Goal: Information Seeking & Learning: Learn about a topic

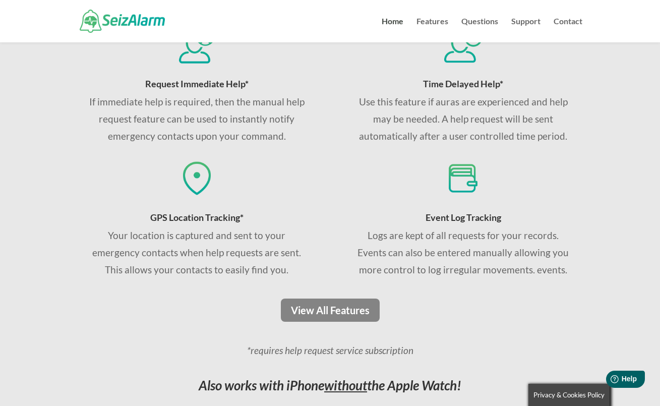
scroll to position [667, 0]
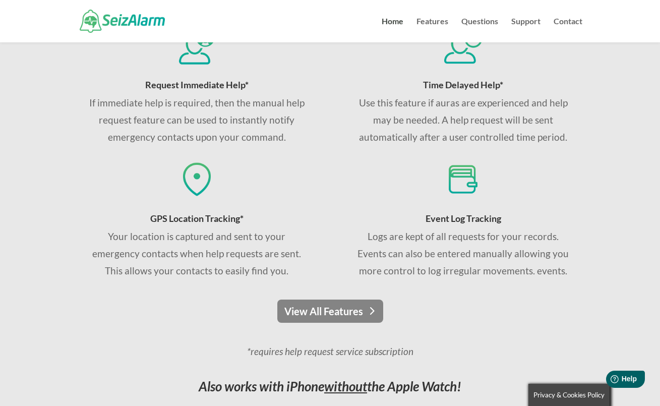
click at [327, 315] on link "View All Features" at bounding box center [330, 310] width 106 height 23
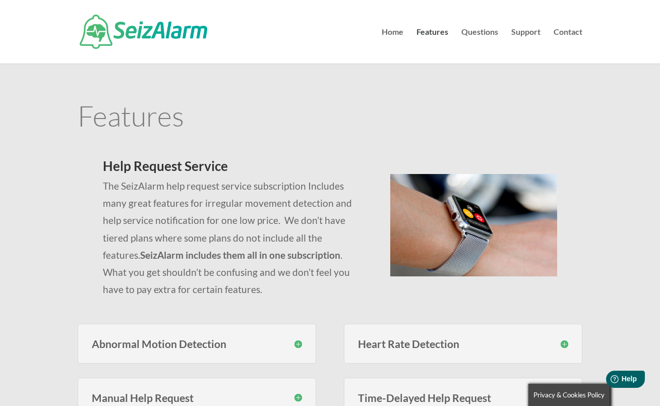
click at [300, 344] on h3 "Abnormal Motion Detection" at bounding box center [197, 343] width 210 height 11
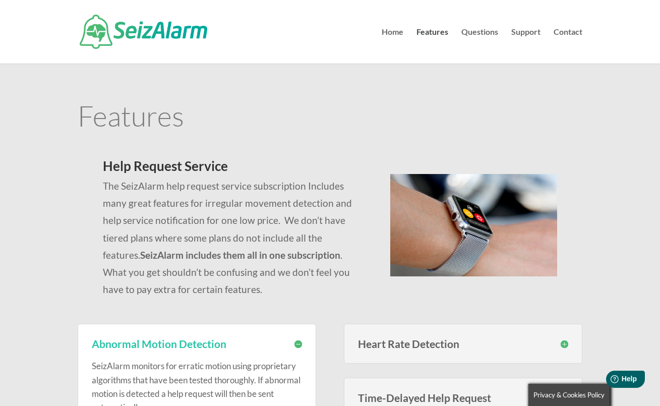
click at [561, 343] on h3 "Heart Rate Detection" at bounding box center [463, 343] width 210 height 11
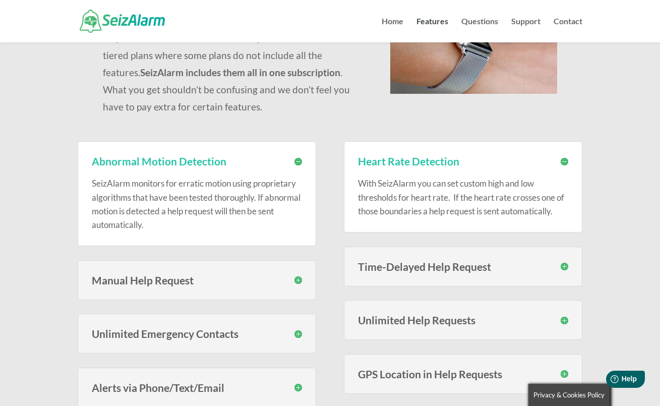
scroll to position [162, 0]
click at [299, 278] on h3 "Manual Help Request" at bounding box center [197, 279] width 210 height 11
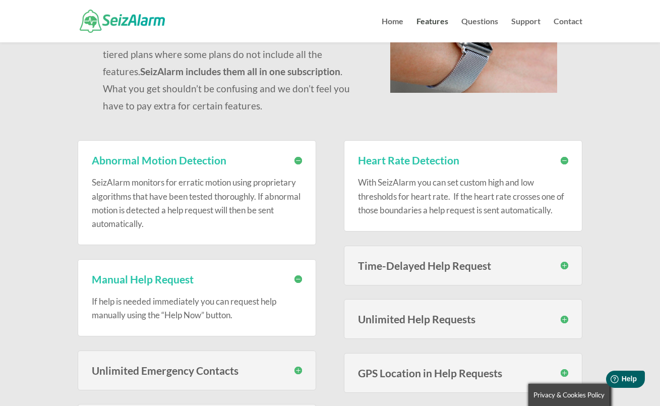
click at [565, 262] on h3 "Time-Delayed Help Request" at bounding box center [463, 265] width 210 height 11
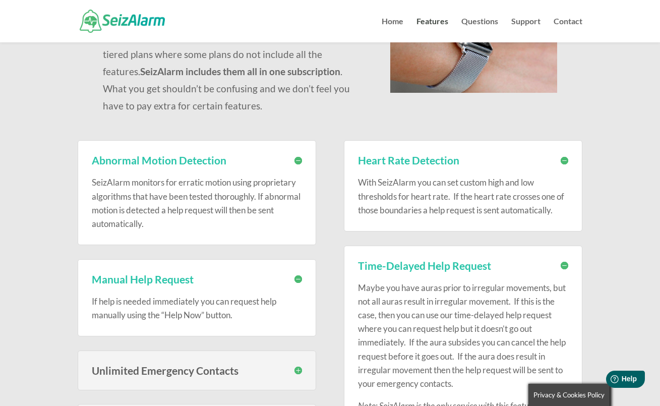
click at [298, 369] on h3 "Unlimited Emergency Contacts" at bounding box center [197, 370] width 210 height 11
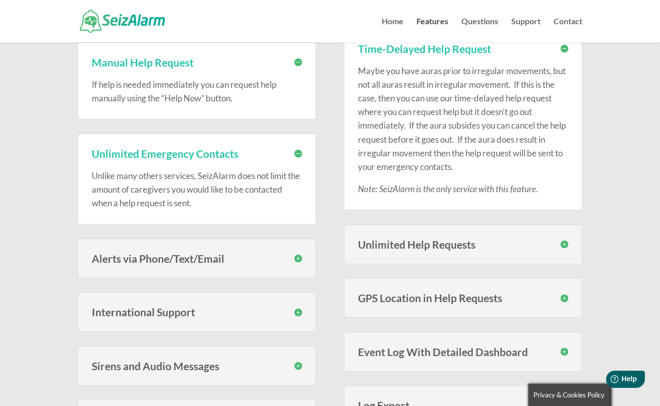
scroll to position [379, 0]
click at [564, 241] on h3 "Unlimited Help Requests" at bounding box center [463, 243] width 210 height 11
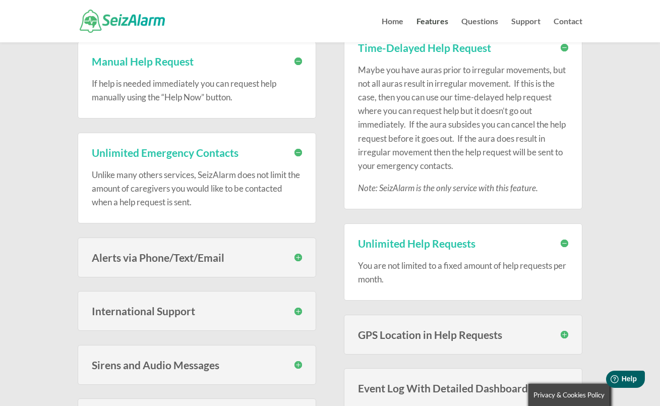
click at [297, 257] on h3 "Alerts via Phone/Text/Email" at bounding box center [197, 257] width 210 height 11
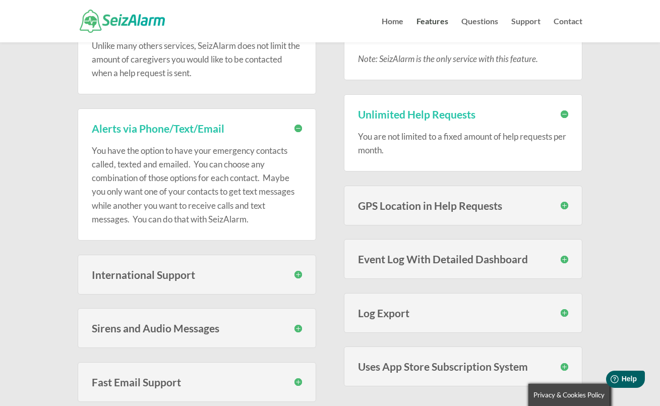
scroll to position [513, 0]
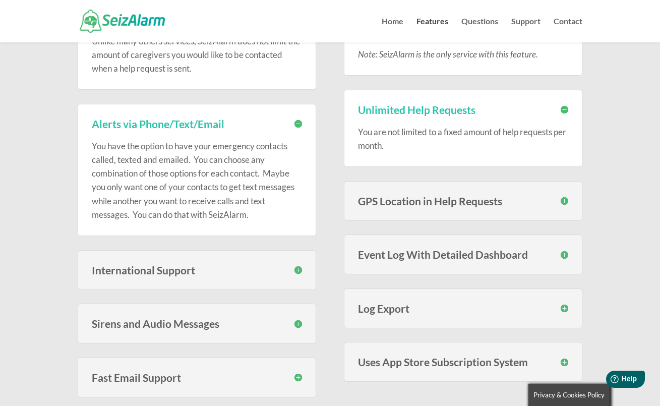
click at [299, 268] on h3 "International Support" at bounding box center [197, 270] width 210 height 11
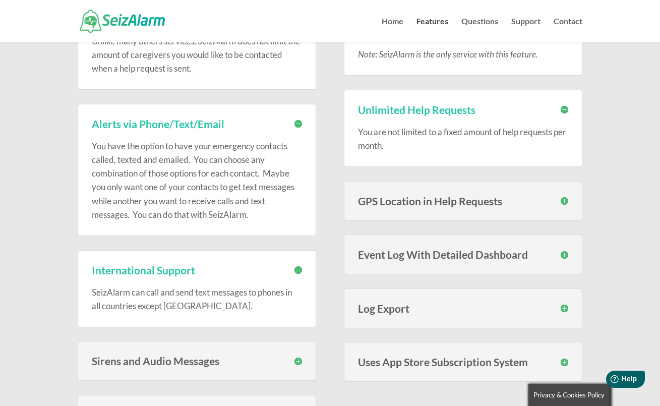
click at [564, 198] on h3 "GPS Location in Help Requests" at bounding box center [463, 201] width 210 height 11
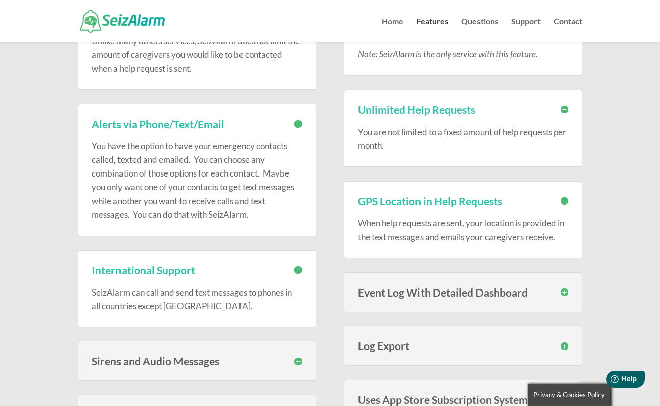
click at [564, 292] on h3 "Event Log With Detailed Dashboard" at bounding box center [463, 292] width 210 height 11
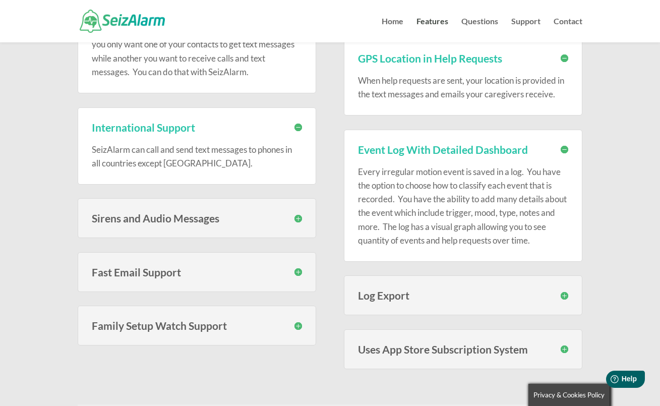
scroll to position [656, 0]
click at [297, 216] on h3 "Sirens and Audio Messages" at bounding box center [197, 217] width 210 height 11
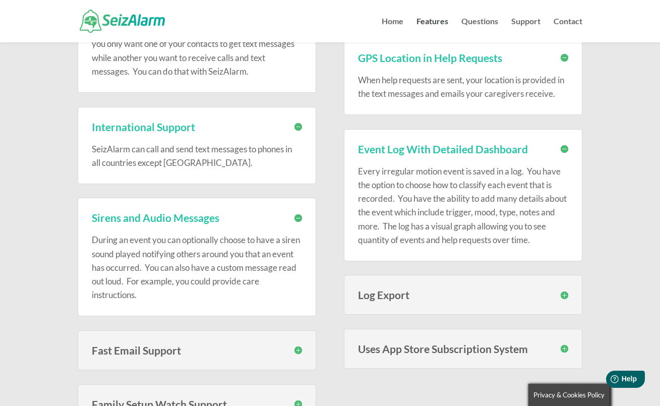
click at [299, 348] on h3 "Fast Email Support" at bounding box center [197, 350] width 210 height 11
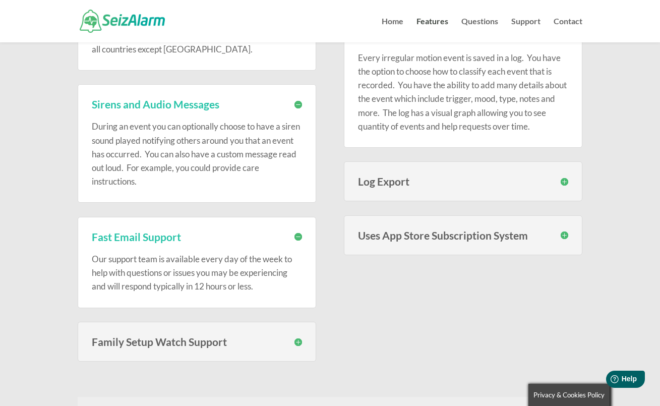
scroll to position [770, 0]
click at [563, 176] on h3 "Log Export" at bounding box center [463, 180] width 210 height 11
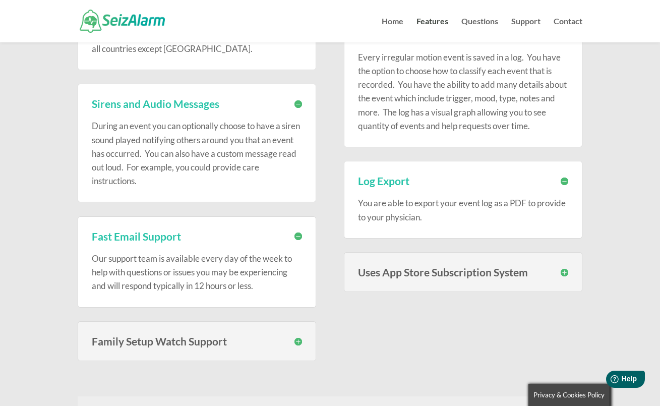
click at [566, 270] on h3 "Uses App Store Subscription System" at bounding box center [463, 272] width 210 height 11
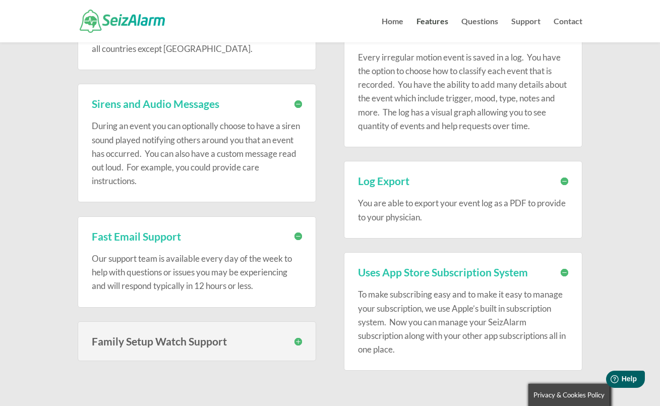
click at [298, 336] on h3 "Family Setup Watch Support" at bounding box center [197, 341] width 210 height 11
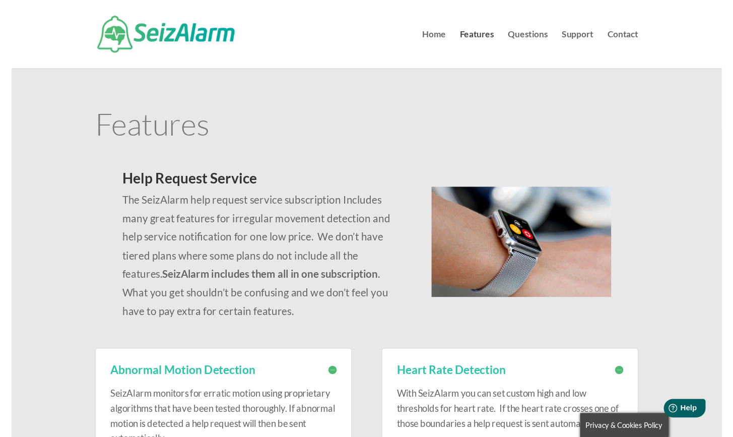
scroll to position [0, 0]
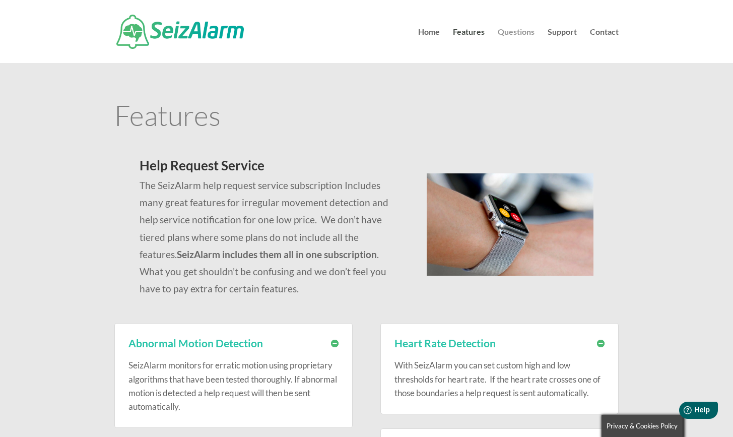
click at [524, 33] on link "Questions" at bounding box center [516, 45] width 37 height 35
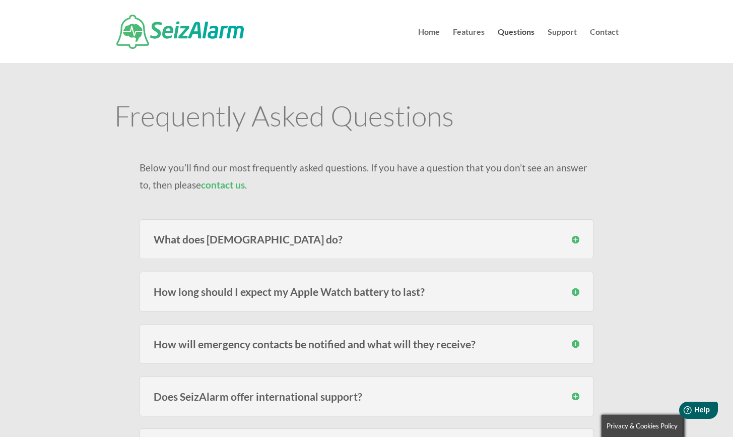
click at [577, 238] on h3 "What does [DEMOGRAPHIC_DATA] do?" at bounding box center [367, 239] width 426 height 11
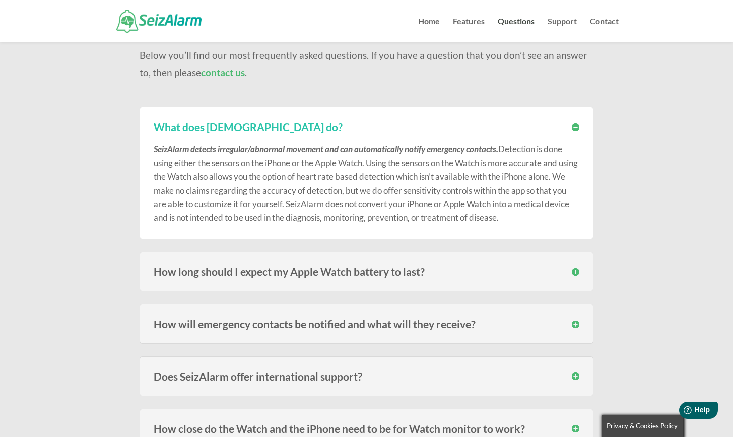
scroll to position [102, 0]
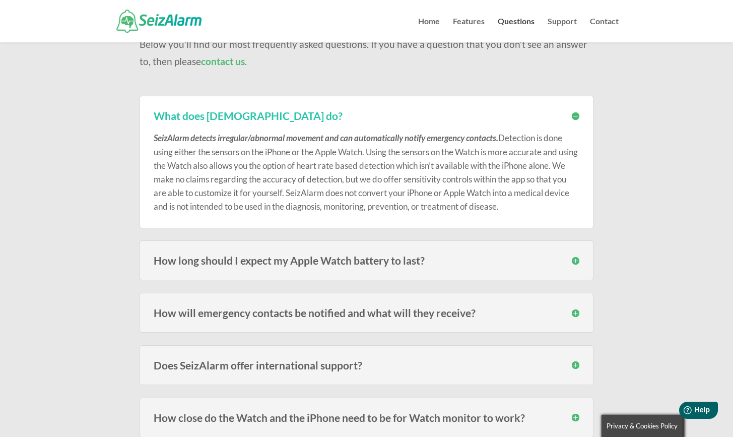
click at [577, 258] on h3 "How long should I expect my Apple Watch battery to last?" at bounding box center [367, 260] width 426 height 11
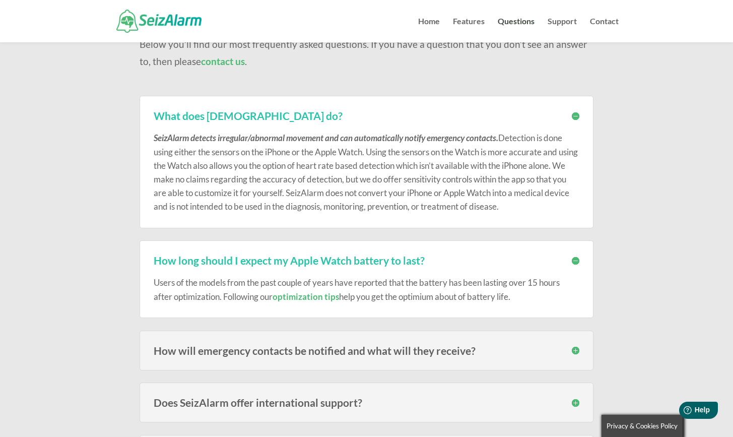
click at [313, 295] on link "optimization tips" at bounding box center [306, 296] width 67 height 11
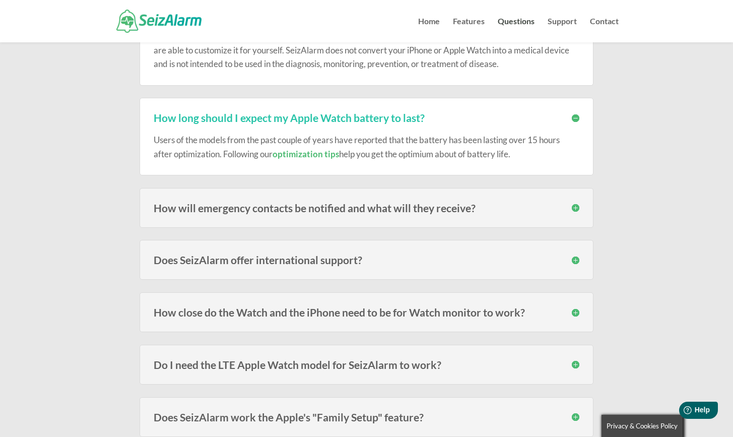
scroll to position [250, 0]
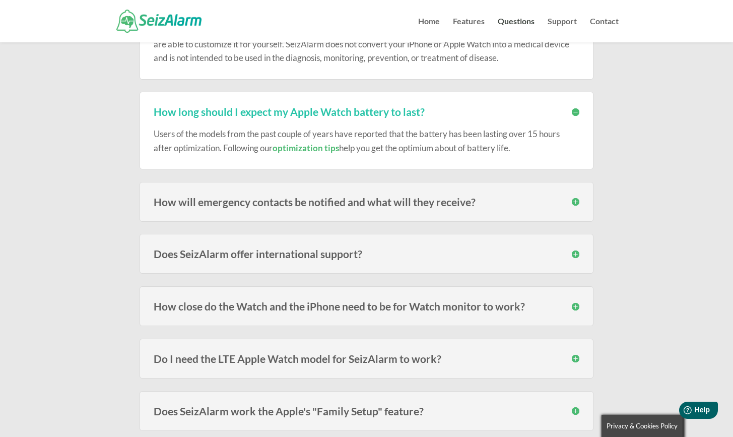
click at [576, 201] on h3 "How will emergency contacts be notified and what will they receive?" at bounding box center [367, 202] width 426 height 11
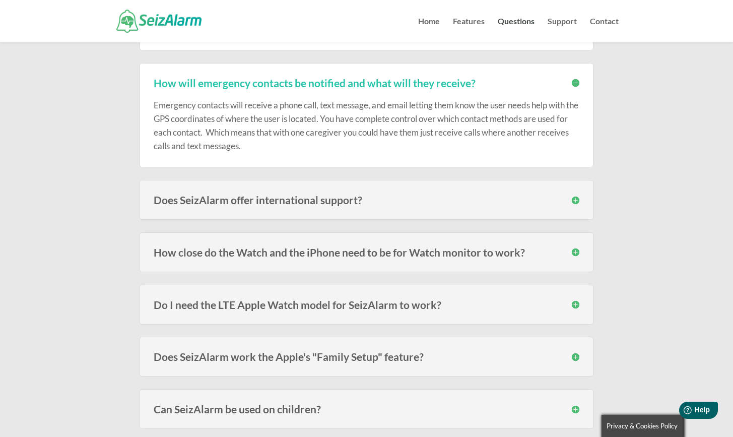
scroll to position [370, 0]
click at [573, 252] on h3 "How close do the Watch and the iPhone need to be for Watch monitor to work?" at bounding box center [367, 251] width 426 height 11
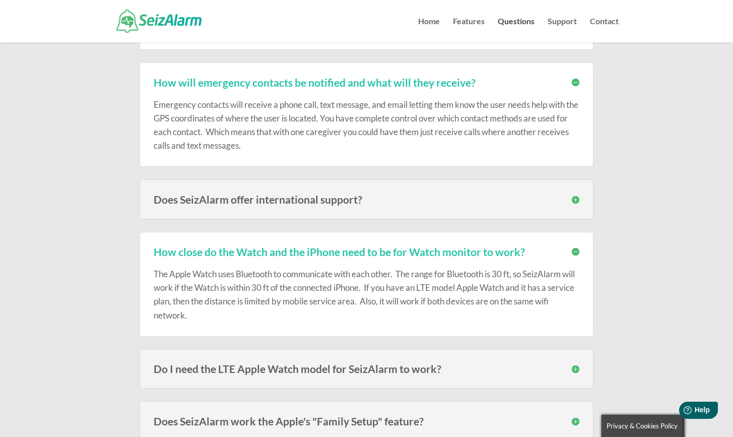
click at [576, 366] on h3 "Do I need the LTE Apple Watch model for SeizAlarm to work?" at bounding box center [367, 368] width 426 height 11
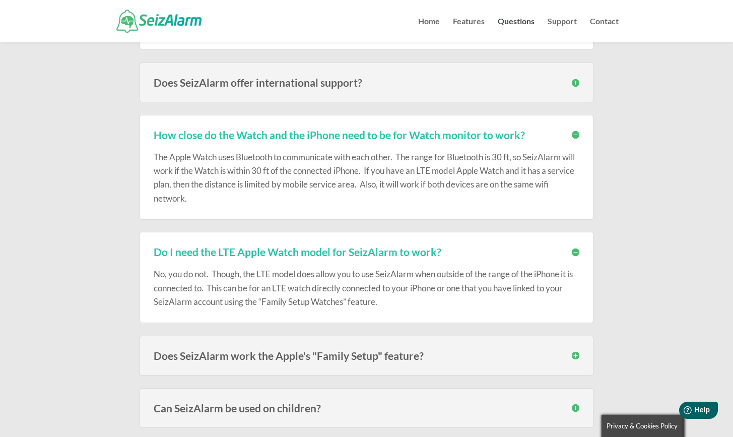
scroll to position [492, 0]
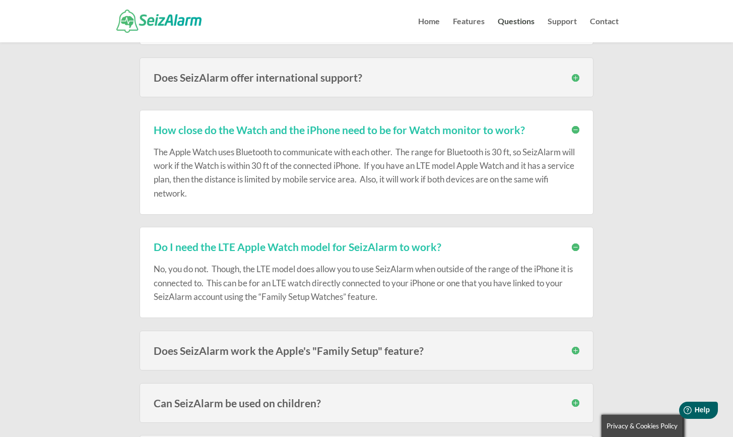
click at [576, 244] on h3 "Do I need the LTE Apple Watch model for SeizAlarm to work?" at bounding box center [367, 246] width 426 height 11
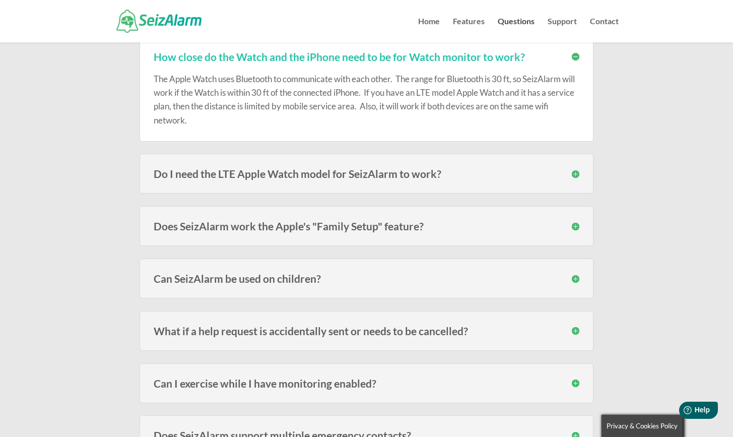
scroll to position [577, 0]
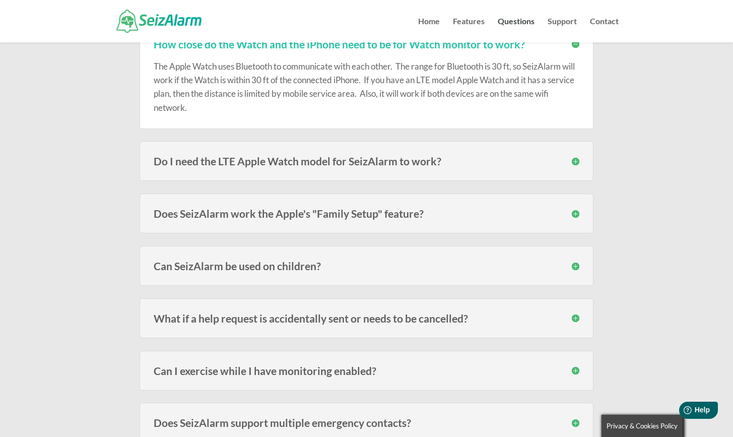
click at [577, 317] on h3 "What if a help request is accidentally sent or needs to be cancelled?" at bounding box center [367, 318] width 426 height 11
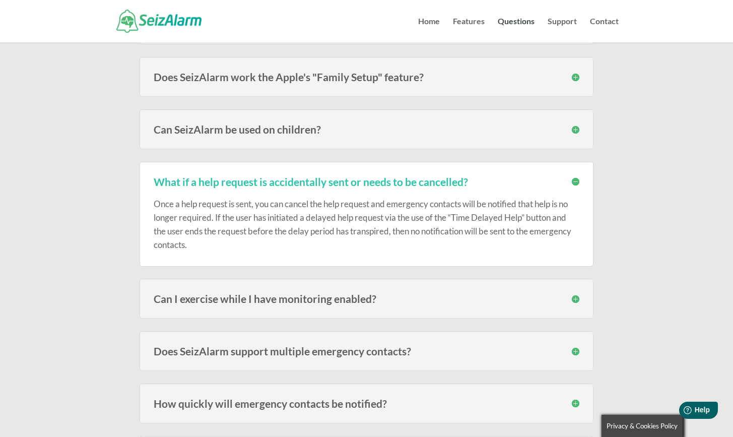
scroll to position [715, 0]
click at [575, 297] on h3 "Can I exercise while I have monitoring enabled?" at bounding box center [367, 298] width 426 height 11
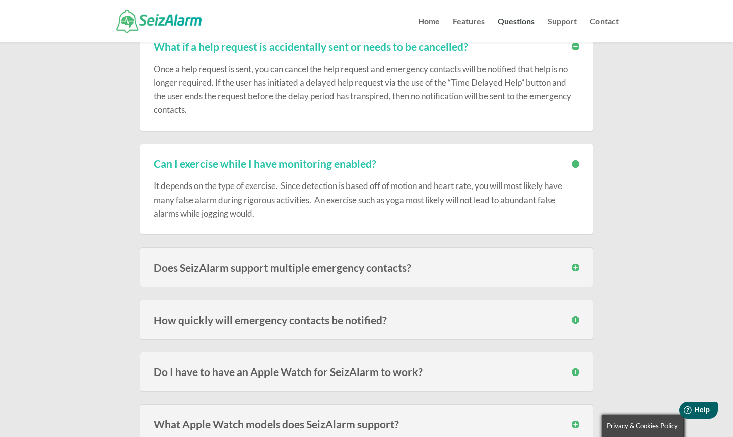
scroll to position [850, 0]
click at [577, 263] on h3 "Does SeizAlarm support multiple emergency contacts?" at bounding box center [367, 266] width 426 height 11
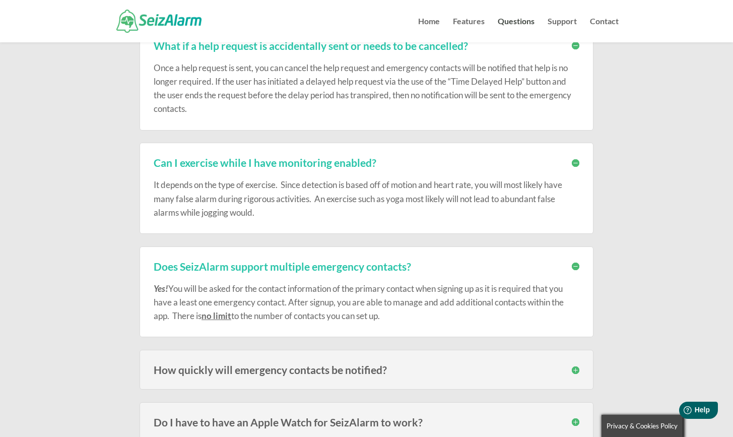
click at [576, 366] on h3 "How quickly will emergency contacts be notified?" at bounding box center [367, 369] width 426 height 11
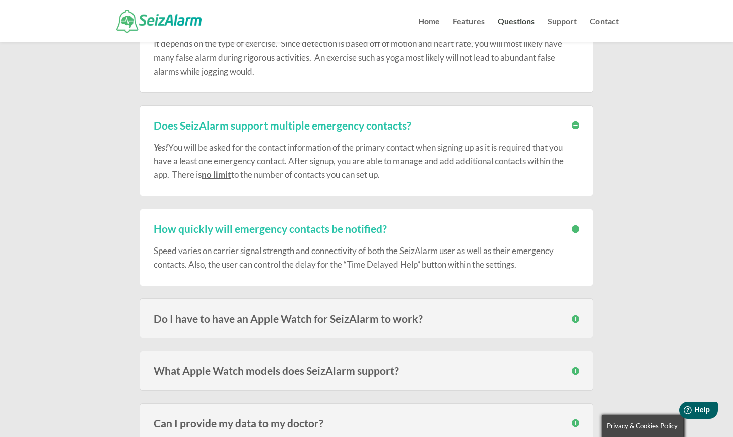
scroll to position [992, 0]
click at [576, 225] on h3 "How quickly will emergency contacts be notified?" at bounding box center [367, 227] width 426 height 11
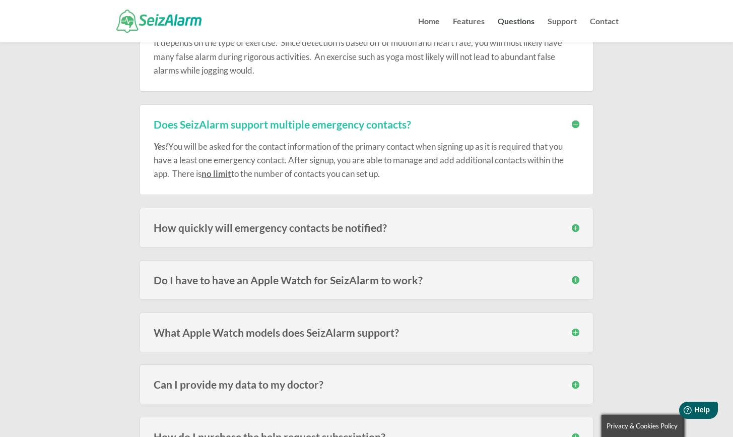
click at [576, 277] on h3 "Do I have to have an Apple Watch for SeizAlarm to work?" at bounding box center [367, 280] width 426 height 11
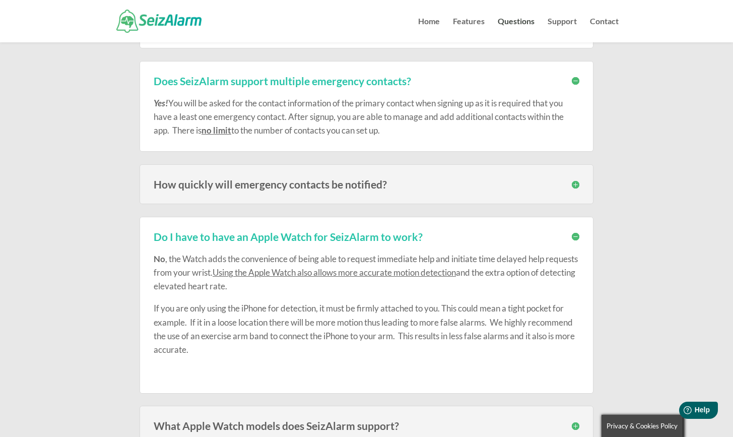
scroll to position [1039, 0]
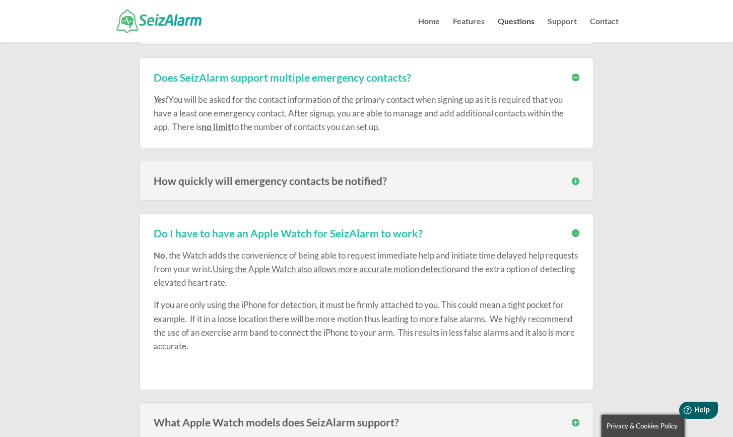
click at [574, 229] on h3 "Do I have to have an Apple Watch for SeizAlarm to work?" at bounding box center [367, 233] width 426 height 11
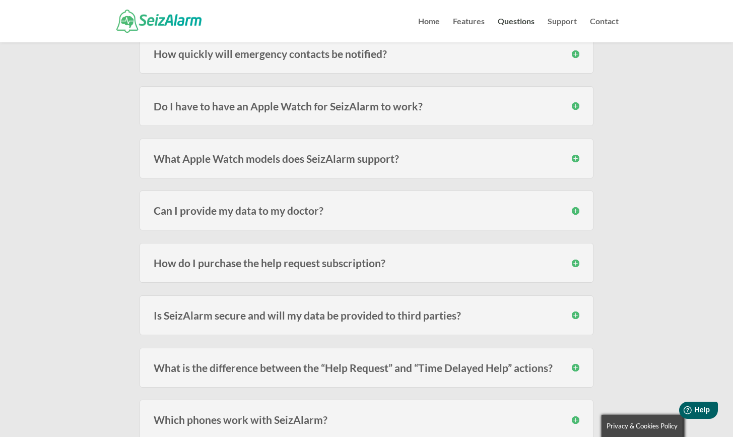
scroll to position [1166, 0]
click at [575, 154] on h3 "What Apple Watch models does SeizAlarm support?" at bounding box center [367, 158] width 426 height 11
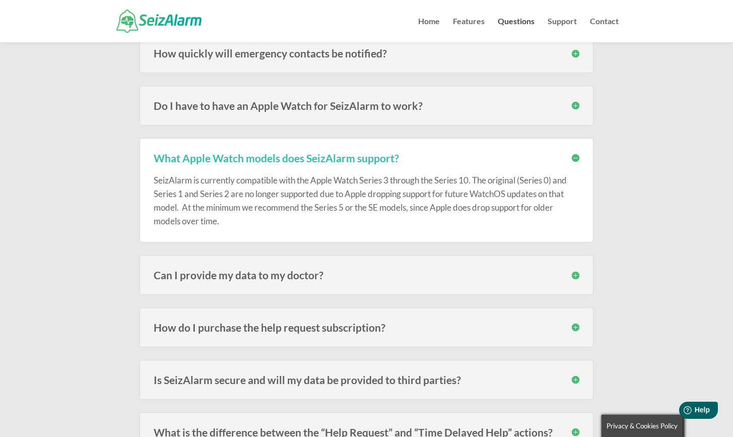
click at [575, 154] on h3 "What Apple Watch models does SeizAlarm support?" at bounding box center [367, 158] width 426 height 11
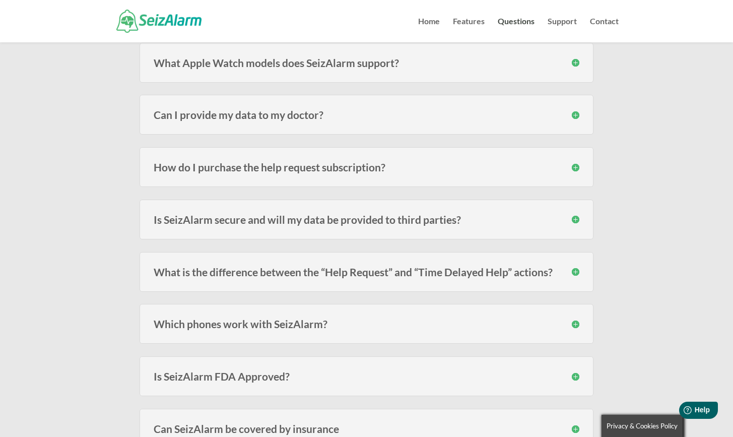
scroll to position [1267, 0]
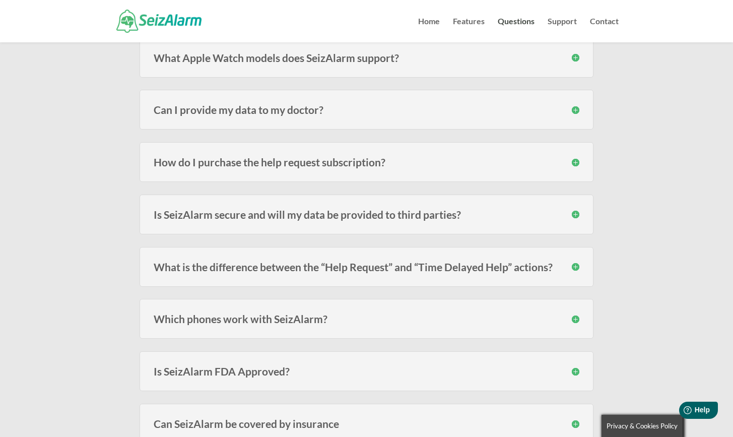
click at [576, 213] on h3 "Is SeizAlarm secure and will my data be provided to third parties?" at bounding box center [367, 214] width 426 height 11
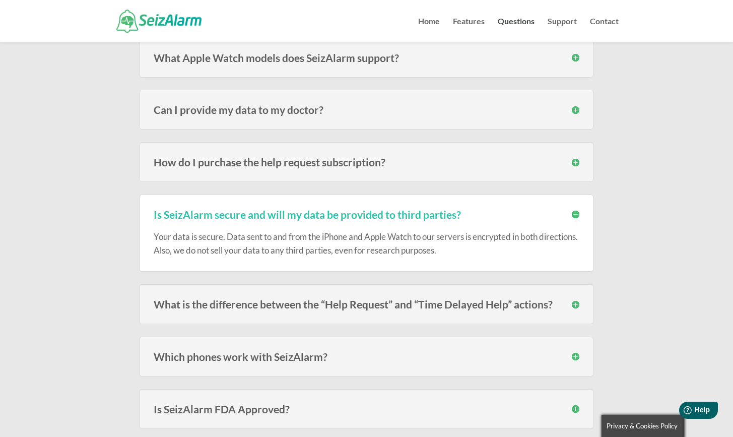
click at [576, 213] on h3 "Is SeizAlarm secure and will my data be provided to third parties?" at bounding box center [367, 214] width 426 height 11
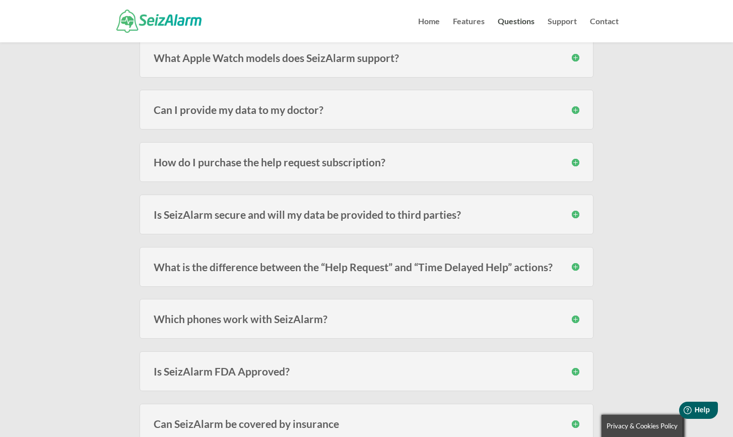
click at [577, 262] on h3 "What is the difference between the “Help Request” and “Time Delayed Help” actio…" at bounding box center [367, 267] width 426 height 11
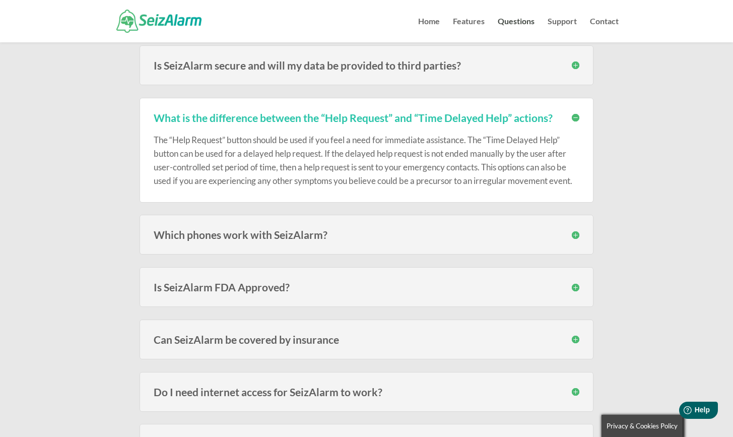
scroll to position [1417, 0]
click at [576, 230] on h3 "Which phones work with SeizAlarm?" at bounding box center [367, 233] width 426 height 11
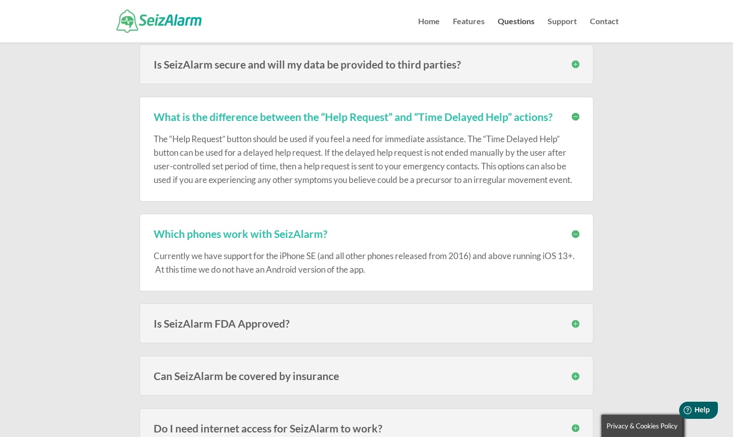
click at [576, 230] on h3 "Which phones work with SeizAlarm?" at bounding box center [367, 233] width 426 height 11
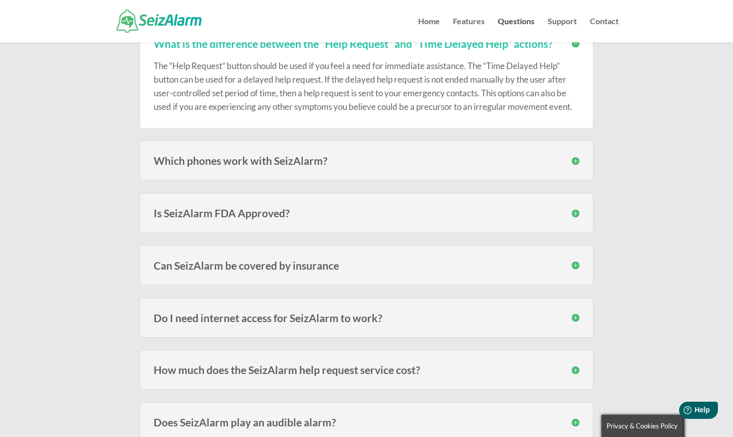
scroll to position [1492, 0]
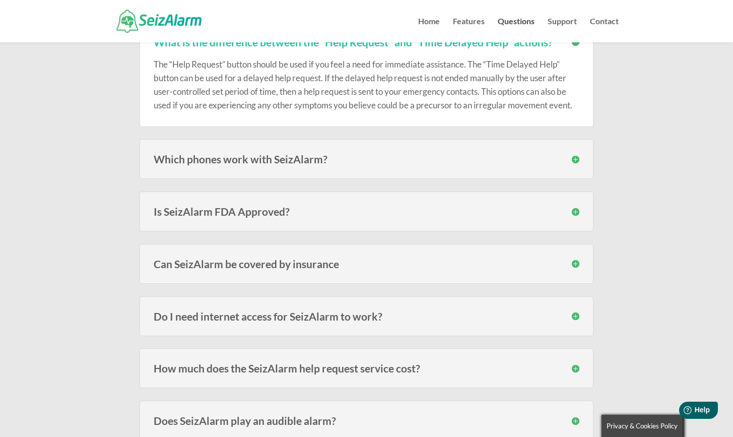
click at [576, 312] on h3 "Do I need internet access for SeizAlarm to work?" at bounding box center [367, 316] width 426 height 11
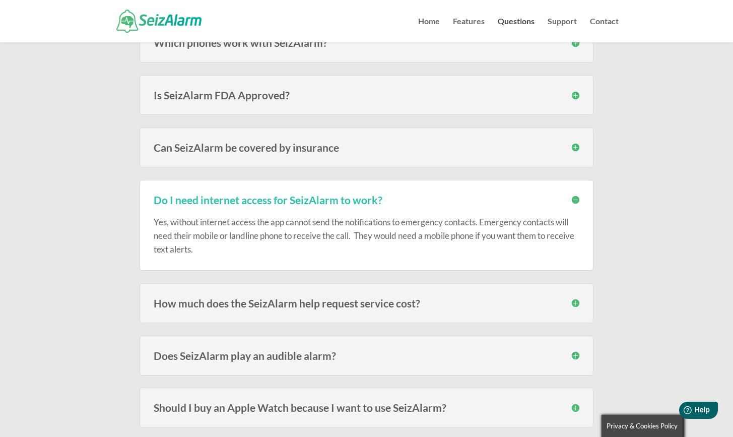
scroll to position [1609, 0]
click at [575, 350] on h3 "Does SeizAlarm play an audible alarm?" at bounding box center [367, 354] width 426 height 11
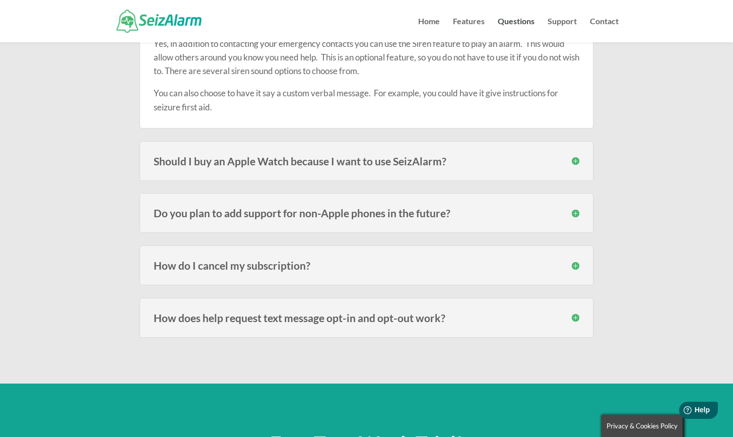
scroll to position [1946, 0]
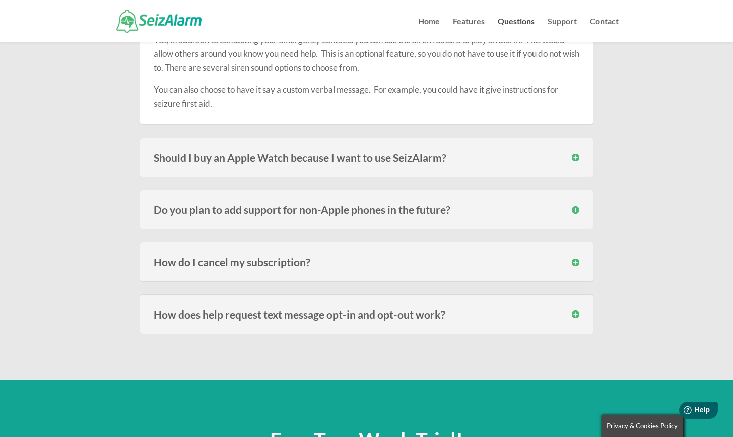
click at [576, 309] on h3 "How does help request text message opt-in and opt-out work?" at bounding box center [367, 314] width 426 height 11
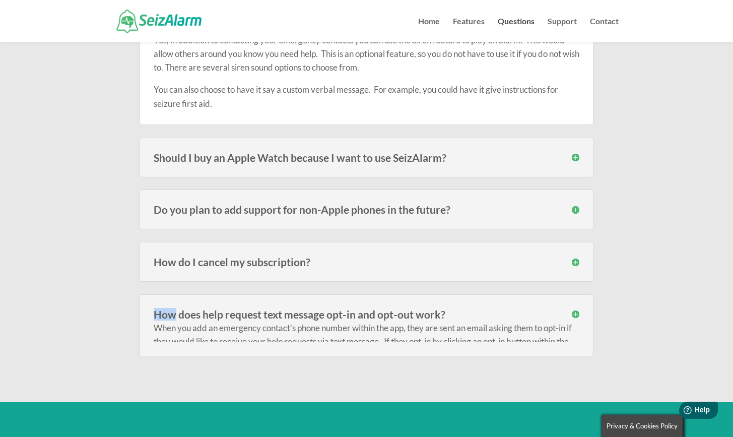
click at [576, 309] on h3 "How does help request text message opt-in and opt-out work?" at bounding box center [367, 314] width 426 height 11
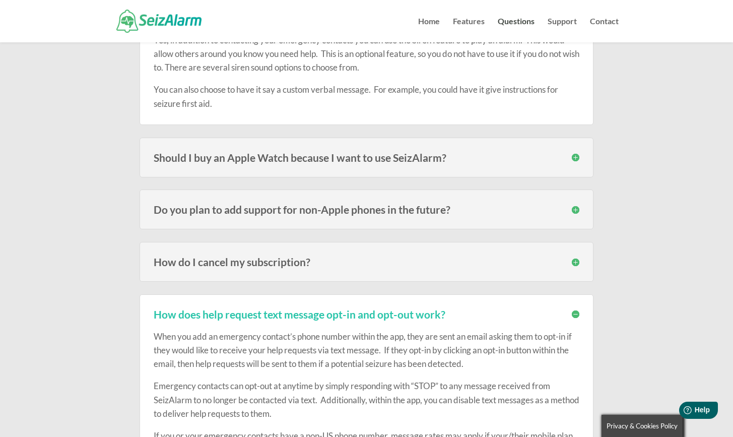
click at [531, 330] on p "When you add an emergency contact’s phone number within the app, they are sent …" at bounding box center [367, 355] width 426 height 50
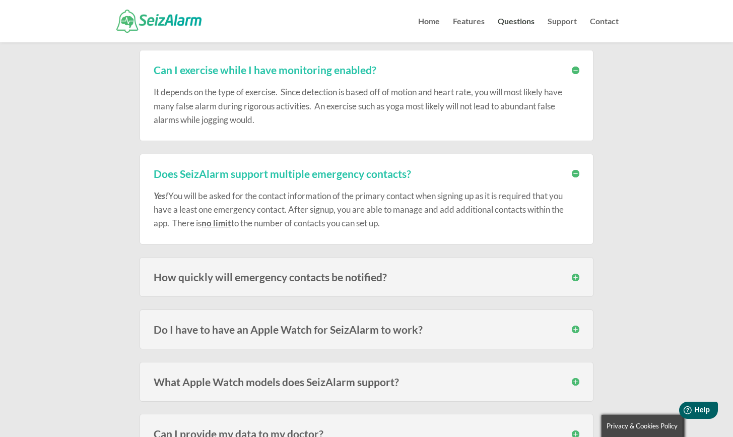
scroll to position [945, 0]
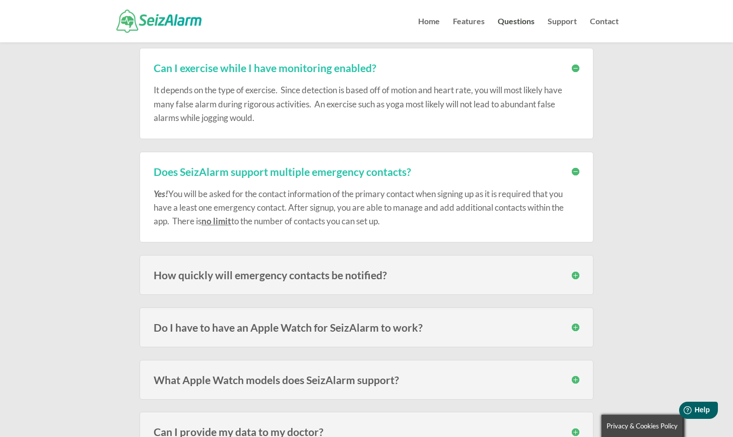
click at [574, 272] on h3 "How quickly will emergency contacts be notified?" at bounding box center [367, 275] width 426 height 11
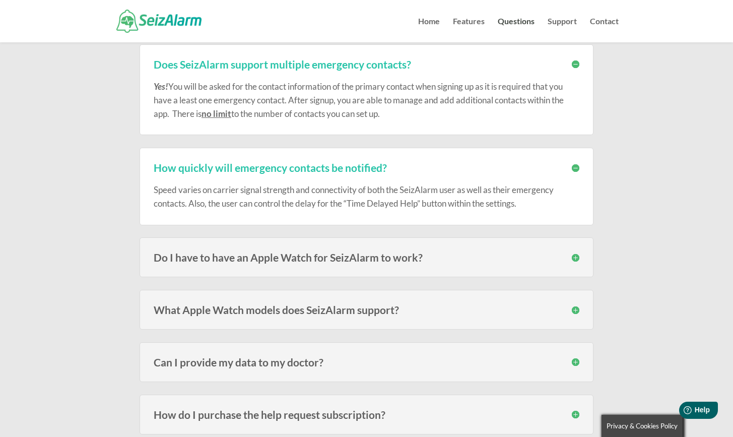
scroll to position [1053, 0]
click at [576, 252] on h3 "Do I have to have an Apple Watch for SeizAlarm to work?" at bounding box center [367, 256] width 426 height 11
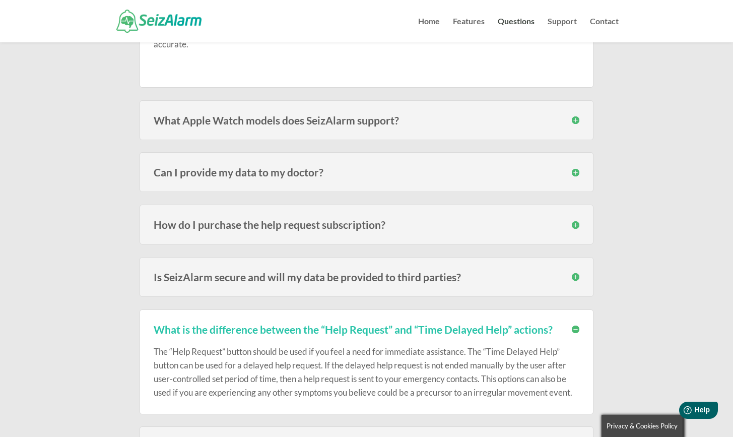
scroll to position [1379, 0]
click at [575, 222] on h3 "How do I purchase the help request subscription?" at bounding box center [367, 224] width 426 height 11
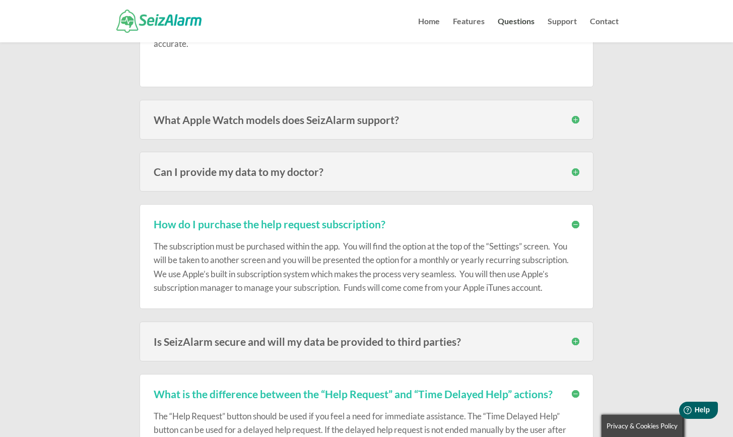
click at [575, 222] on h3 "How do I purchase the help request subscription?" at bounding box center [367, 224] width 426 height 11
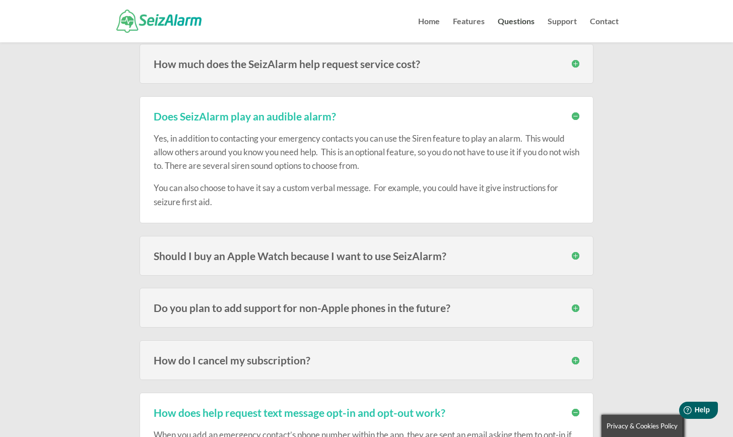
scroll to position [2023, 0]
click at [575, 250] on h3 "Should I buy an Apple Watch because I want to use SeizAlarm?" at bounding box center [367, 254] width 426 height 11
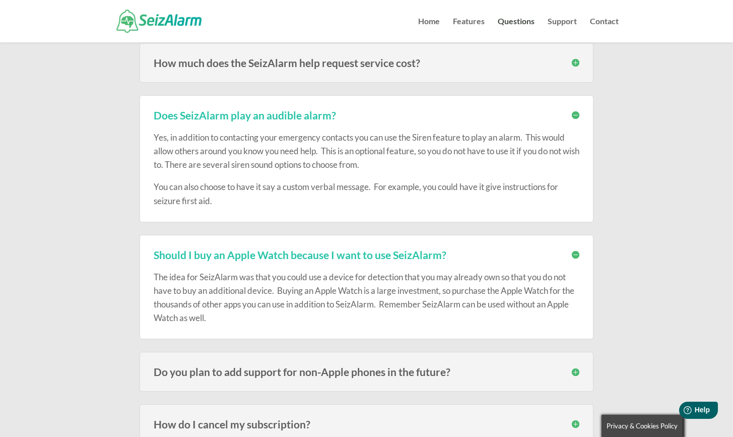
click at [575, 250] on h3 "Should I buy an Apple Watch because I want to use SeizAlarm?" at bounding box center [367, 254] width 426 height 11
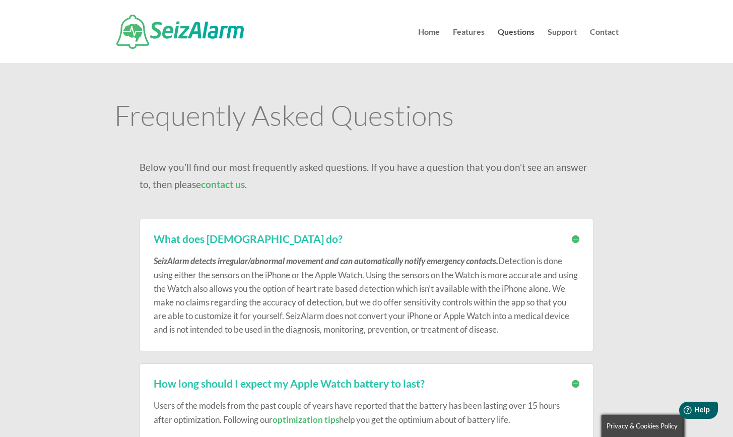
scroll to position [0, 0]
click at [560, 32] on link "Support" at bounding box center [562, 45] width 29 height 35
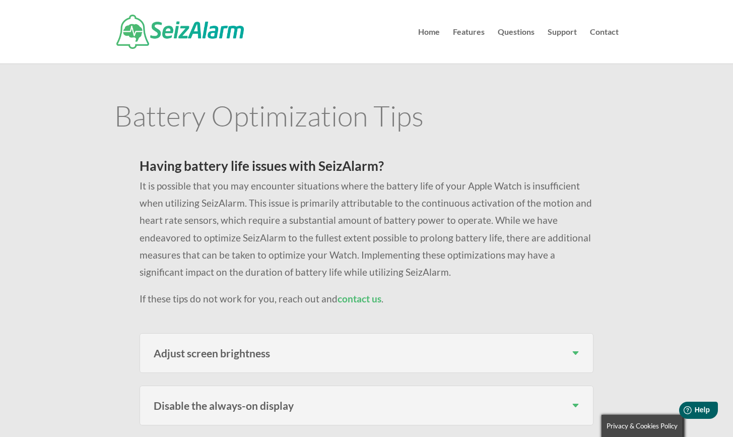
click at [576, 349] on h3 "Adjust screen brightness" at bounding box center [367, 353] width 426 height 11
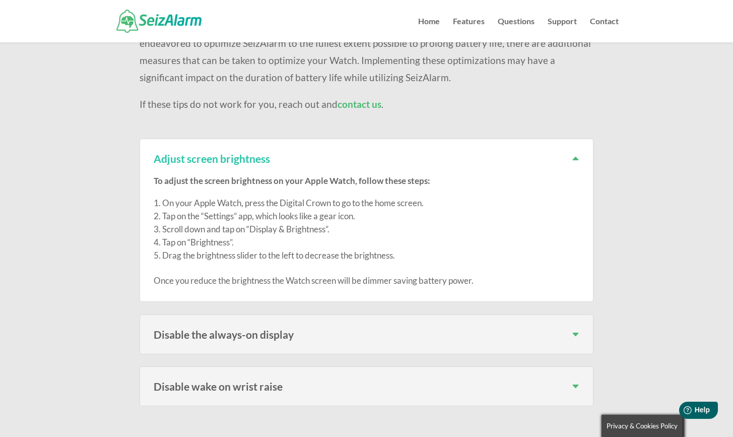
scroll to position [176, 0]
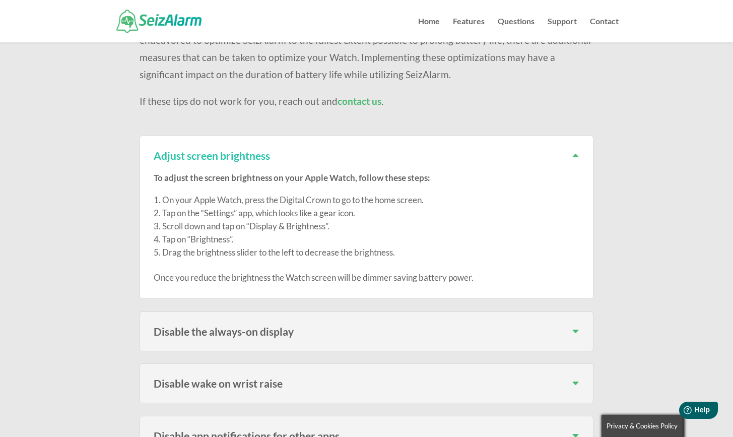
click at [576, 329] on h3 "Disable the always-on display" at bounding box center [367, 331] width 426 height 11
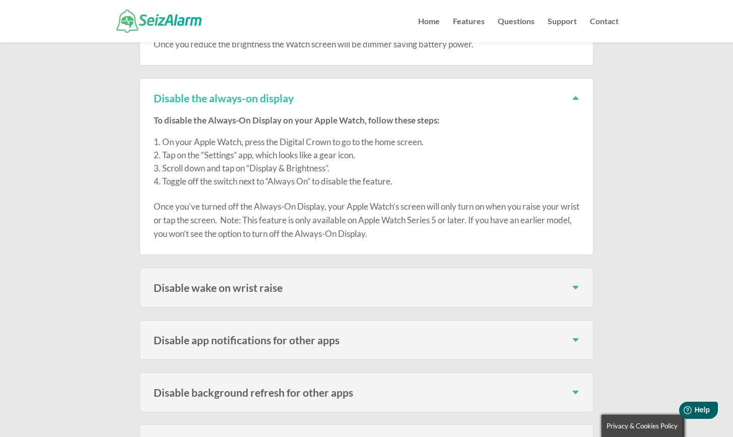
scroll to position [410, 0]
click at [577, 283] on h3 "Disable wake on wrist raise" at bounding box center [367, 286] width 426 height 11
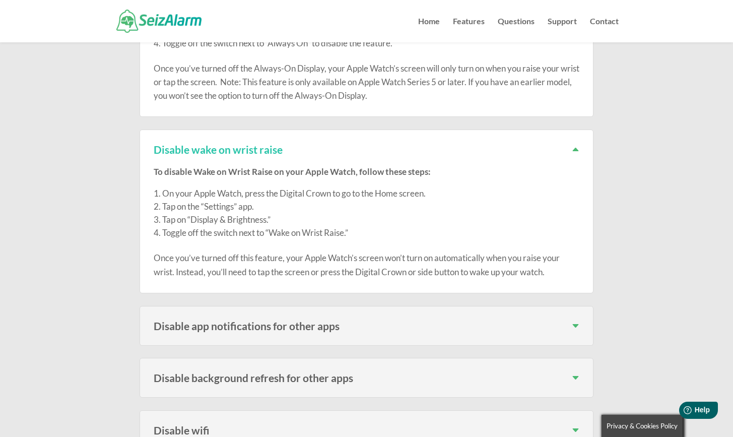
scroll to position [549, 0]
click at [577, 321] on h3 "Disable app notifications for other apps" at bounding box center [367, 324] width 426 height 11
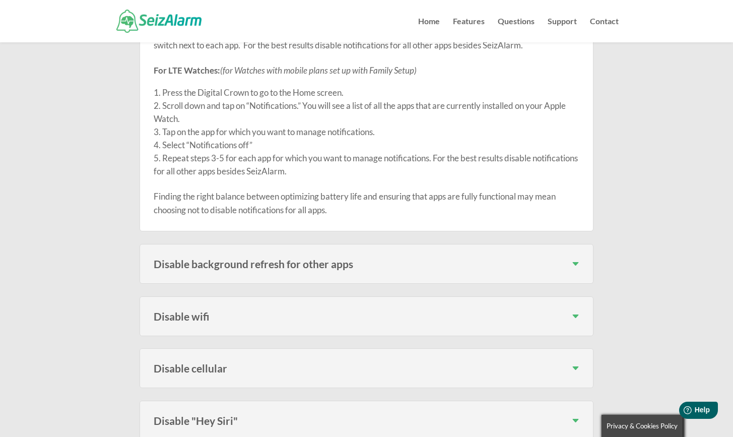
scroll to position [975, 0]
click at [577, 257] on h3 "Disable background refresh for other apps" at bounding box center [367, 262] width 426 height 11
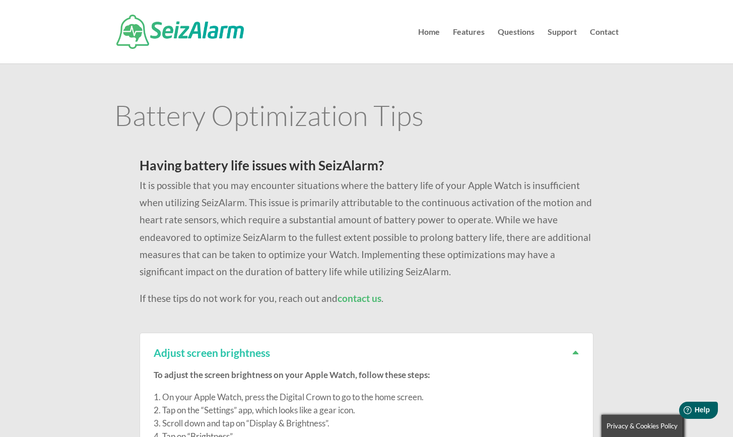
scroll to position [0, 0]
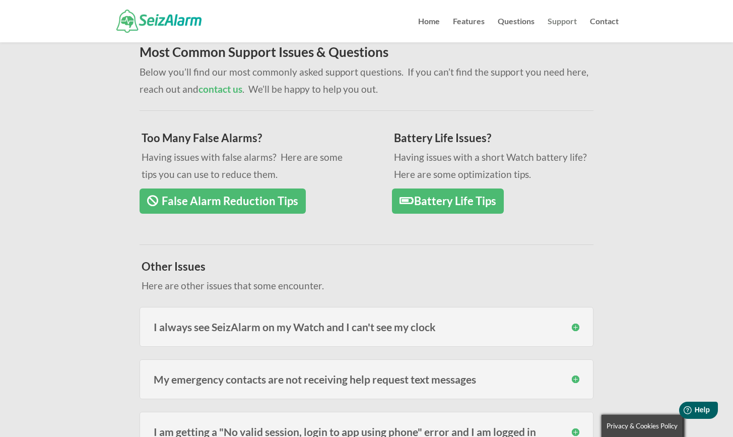
scroll to position [93, 0]
click at [575, 328] on h3 "I always see SeizAlarm on my Watch and I can't see my clock" at bounding box center [367, 326] width 426 height 11
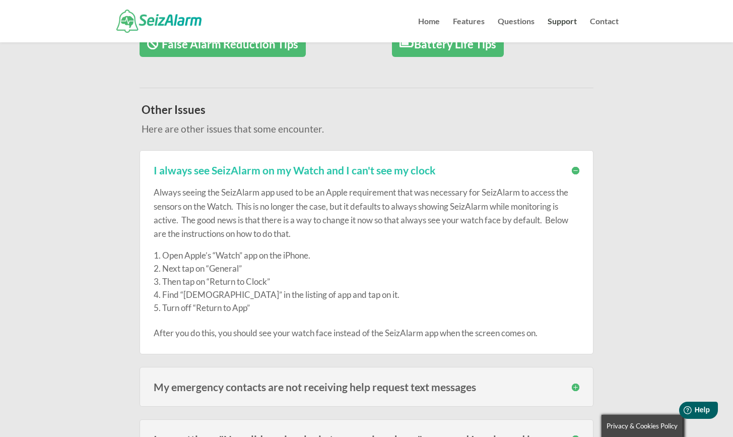
scroll to position [249, 0]
click at [575, 385] on h3 "My emergency contacts are not receiving help request text messages" at bounding box center [367, 386] width 426 height 11
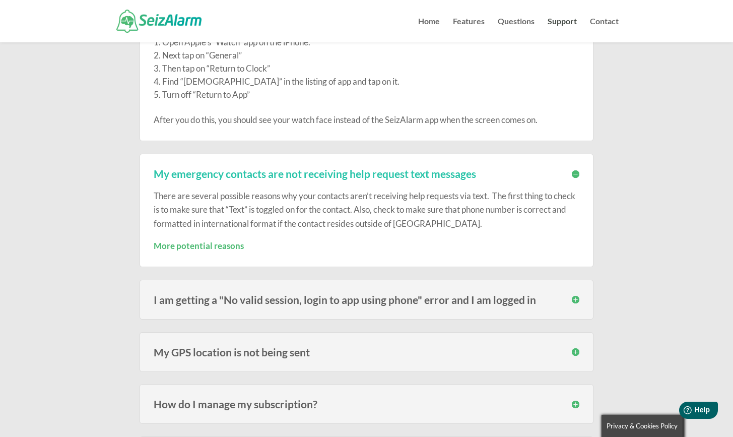
scroll to position [463, 0]
click at [575, 351] on h3 "My GPS location is not being sent" at bounding box center [367, 351] width 426 height 11
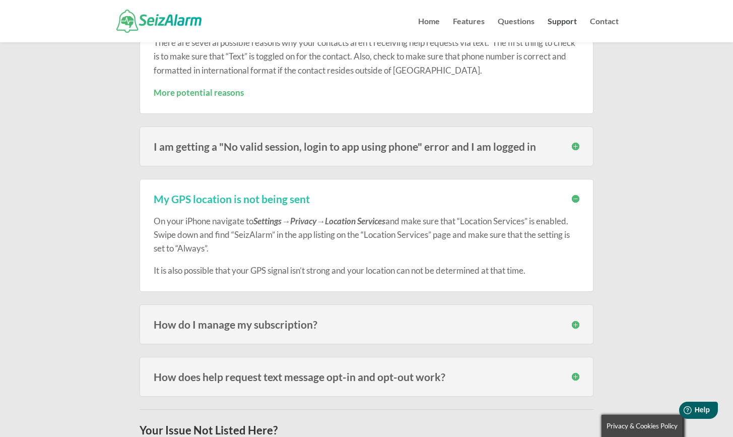
scroll to position [627, 0]
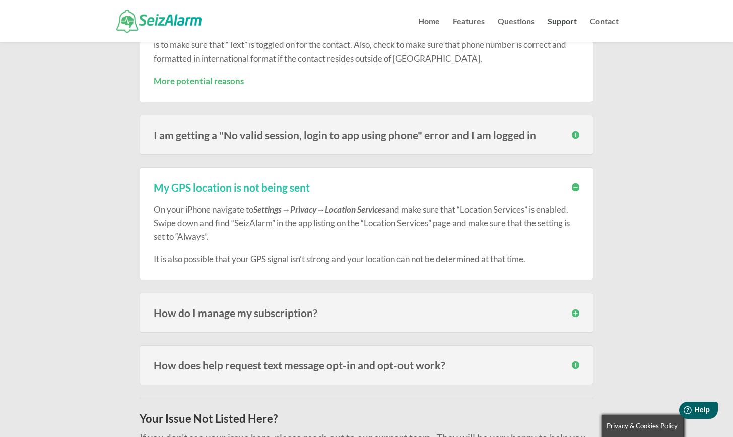
click at [577, 311] on h3 "How do I manage my subscription?" at bounding box center [367, 312] width 426 height 11
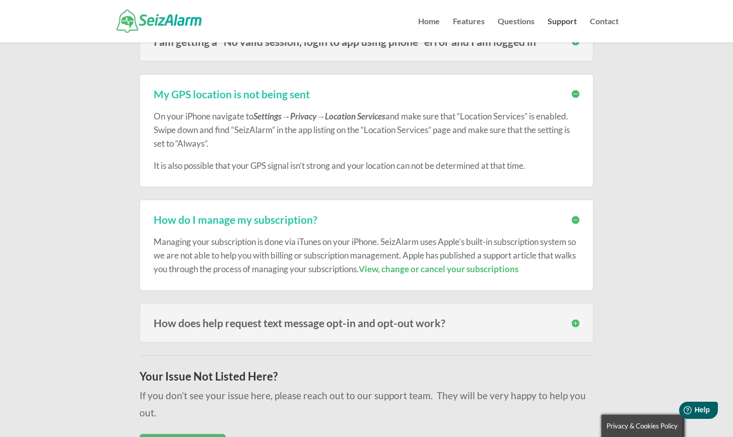
scroll to position [723, 0]
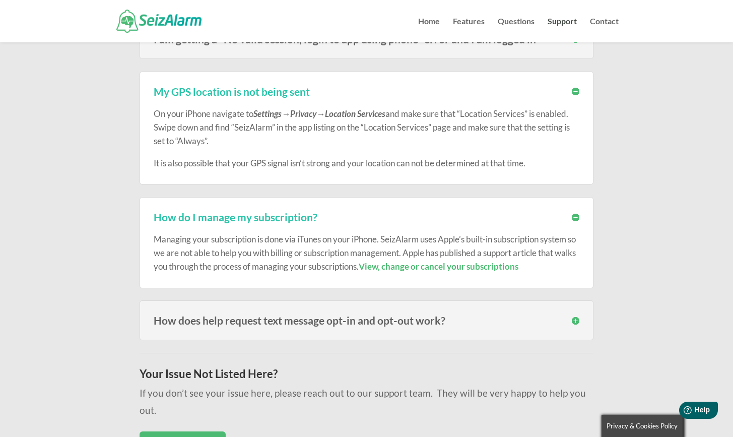
click at [574, 319] on h3 "How does help request text message opt-in and opt-out work?" at bounding box center [367, 320] width 426 height 11
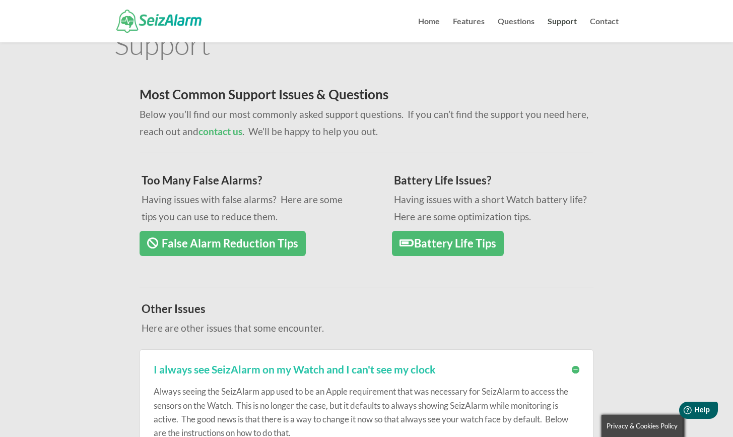
scroll to position [52, 0]
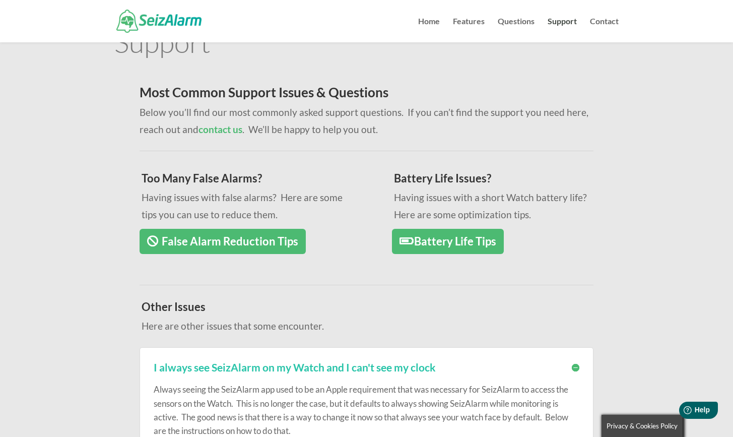
click at [255, 244] on link "False Alarm Reduction Tips" at bounding box center [223, 242] width 166 height 26
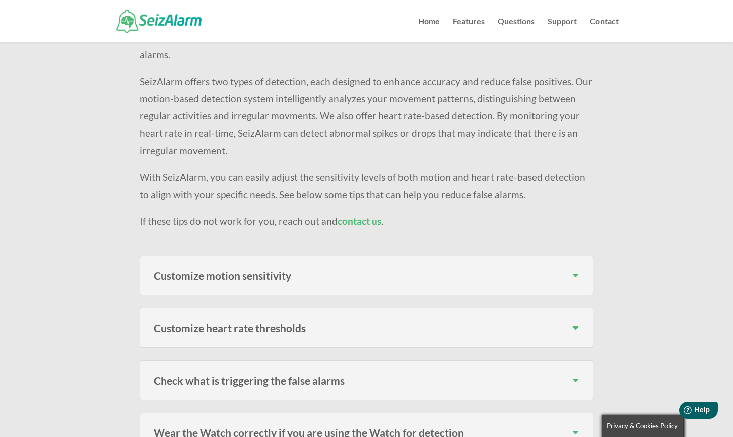
scroll to position [162, 0]
click at [576, 321] on h3 "Customize heart rate thresholds" at bounding box center [367, 326] width 426 height 11
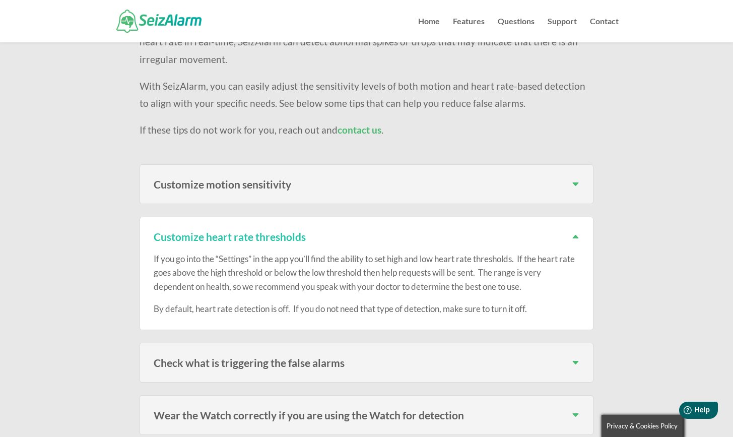
scroll to position [254, 0]
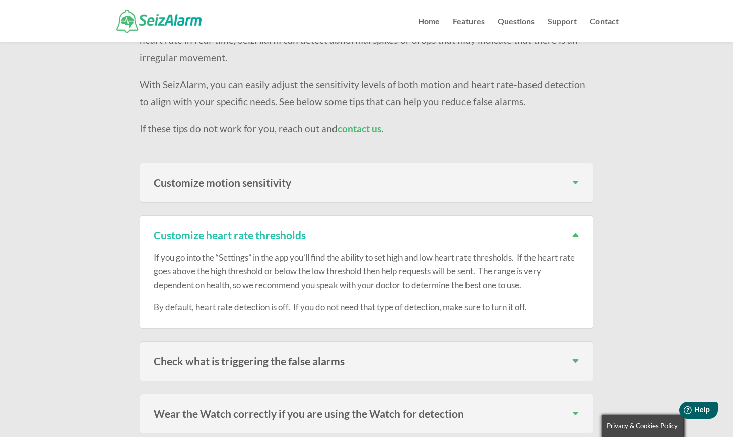
click at [574, 408] on h3 "Wear the Watch correctly if you are using the Watch for detection" at bounding box center [367, 413] width 426 height 11
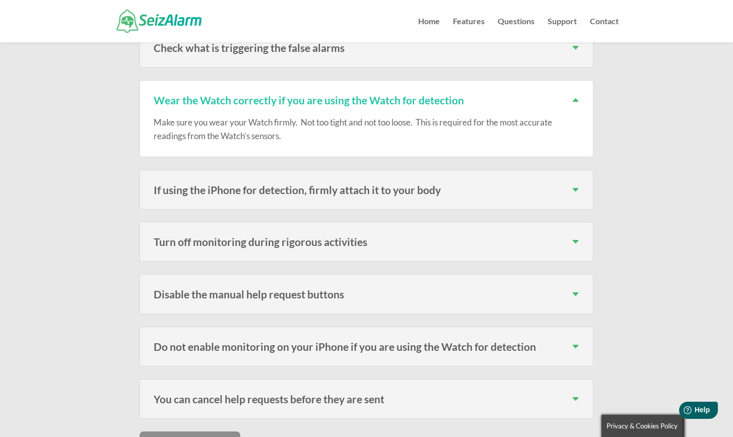
scroll to position [568, 0]
click at [577, 341] on h3 "Do not enable monitoring on your iPhone if you are using the Watch for detection" at bounding box center [367, 346] width 426 height 11
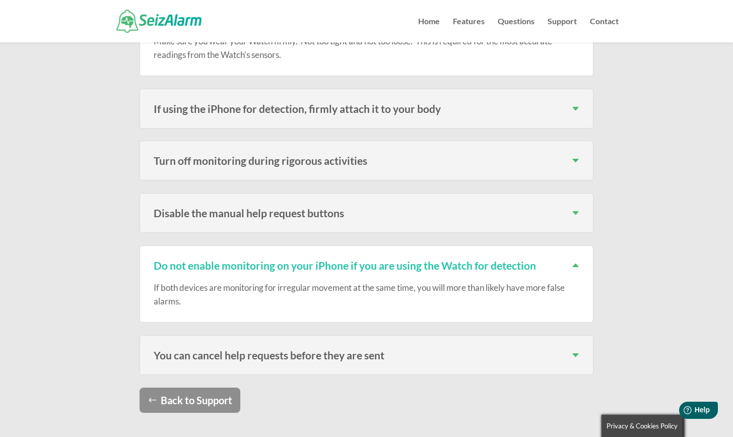
scroll to position [649, 0]
click at [575, 349] on h3 "You can cancel help requests before they are sent" at bounding box center [367, 354] width 426 height 11
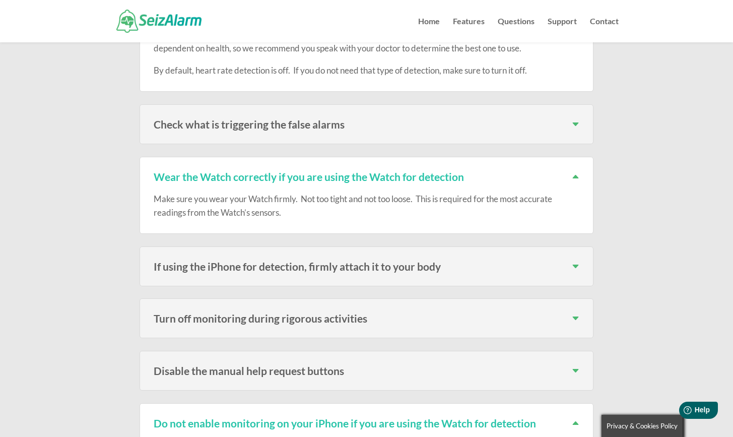
scroll to position [491, 0]
click at [577, 312] on h3 "Turn off monitoring during rigorous activities" at bounding box center [367, 317] width 426 height 11
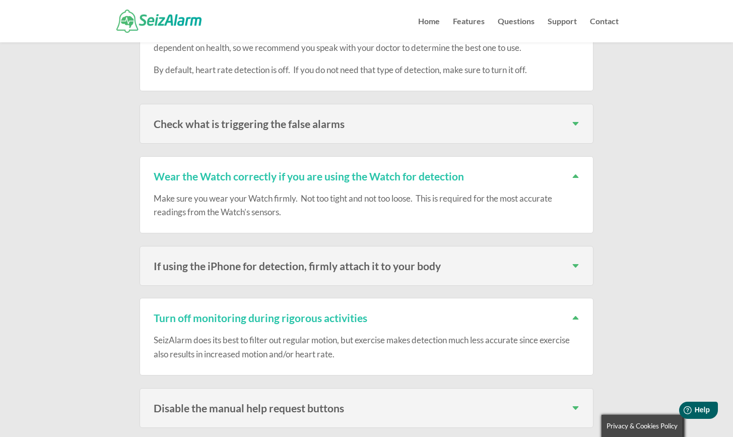
click at [577, 312] on h3 "Turn off monitoring during rigorous activities" at bounding box center [367, 317] width 426 height 11
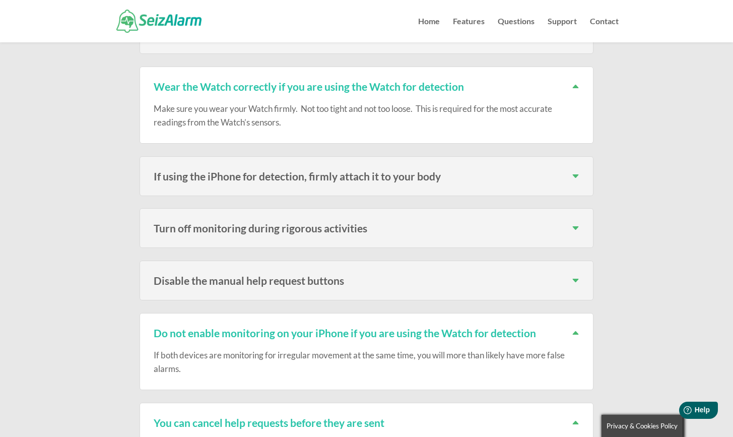
scroll to position [582, 0]
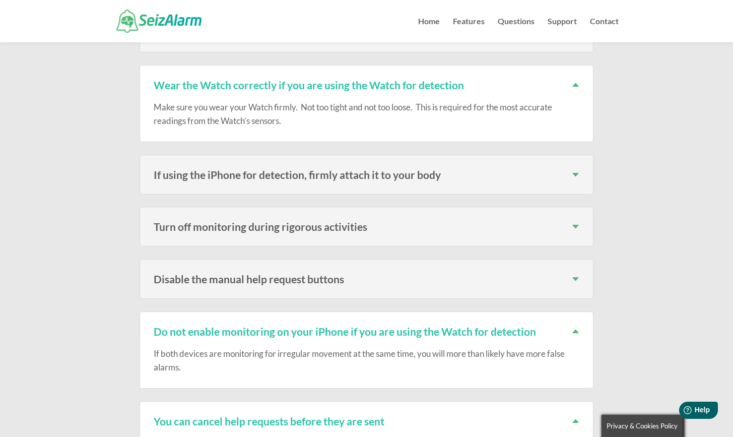
click at [578, 326] on h3 "Do not enable monitoring on your iPhone if you are using the Watch for detection" at bounding box center [367, 331] width 426 height 11
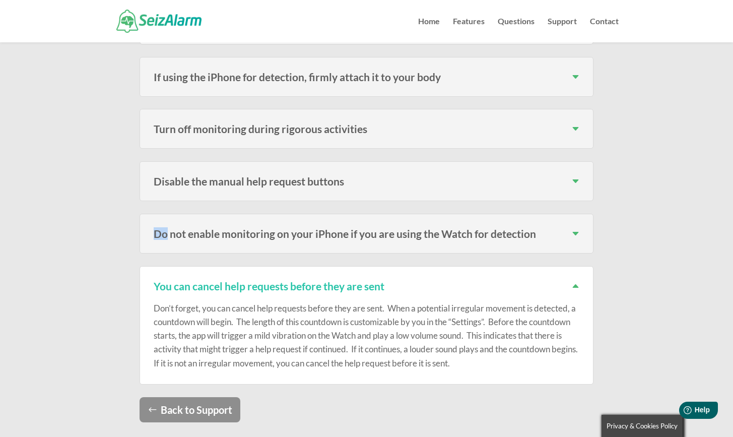
scroll to position [681, 0]
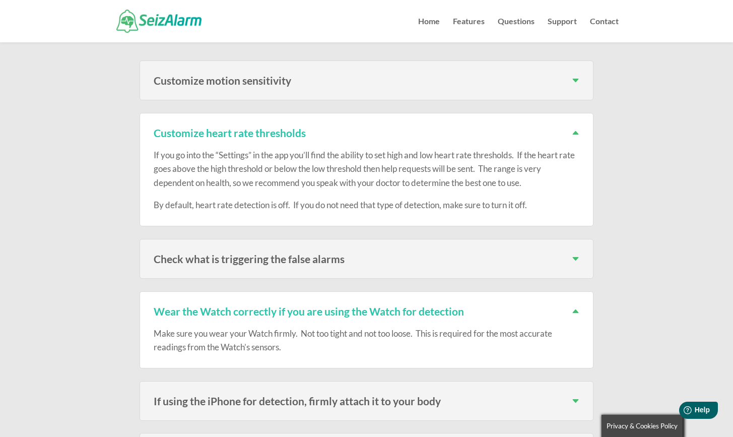
scroll to position [356, 0]
click at [575, 306] on h3 "Wear the Watch correctly if you are using the Watch for detection" at bounding box center [367, 311] width 426 height 11
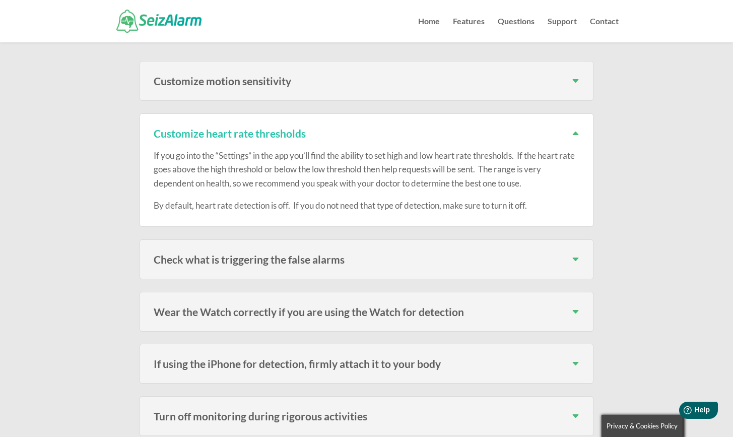
click at [577, 128] on h3 "Customize heart rate thresholds" at bounding box center [367, 133] width 426 height 11
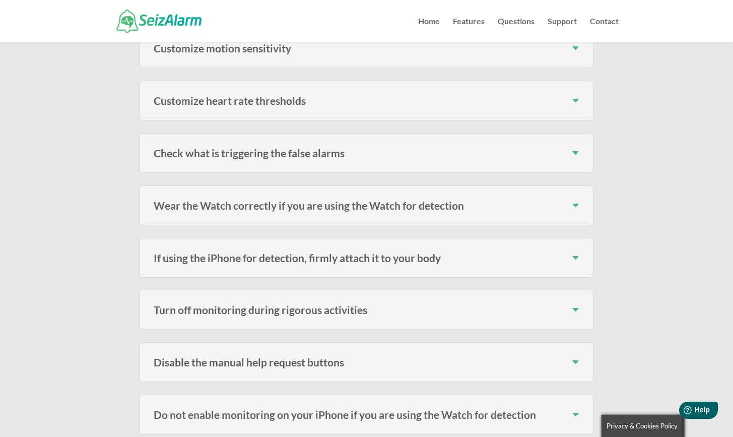
scroll to position [388, 0]
click at [574, 148] on h3 "Check what is triggering the false alarms" at bounding box center [367, 153] width 426 height 11
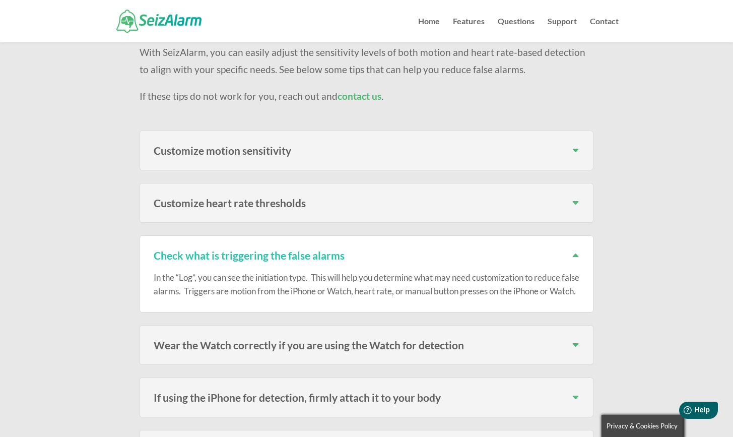
scroll to position [285, 0]
click at [578, 146] on h3 "Customize motion sensitivity" at bounding box center [367, 151] width 426 height 11
